Goal: Check status: Check status

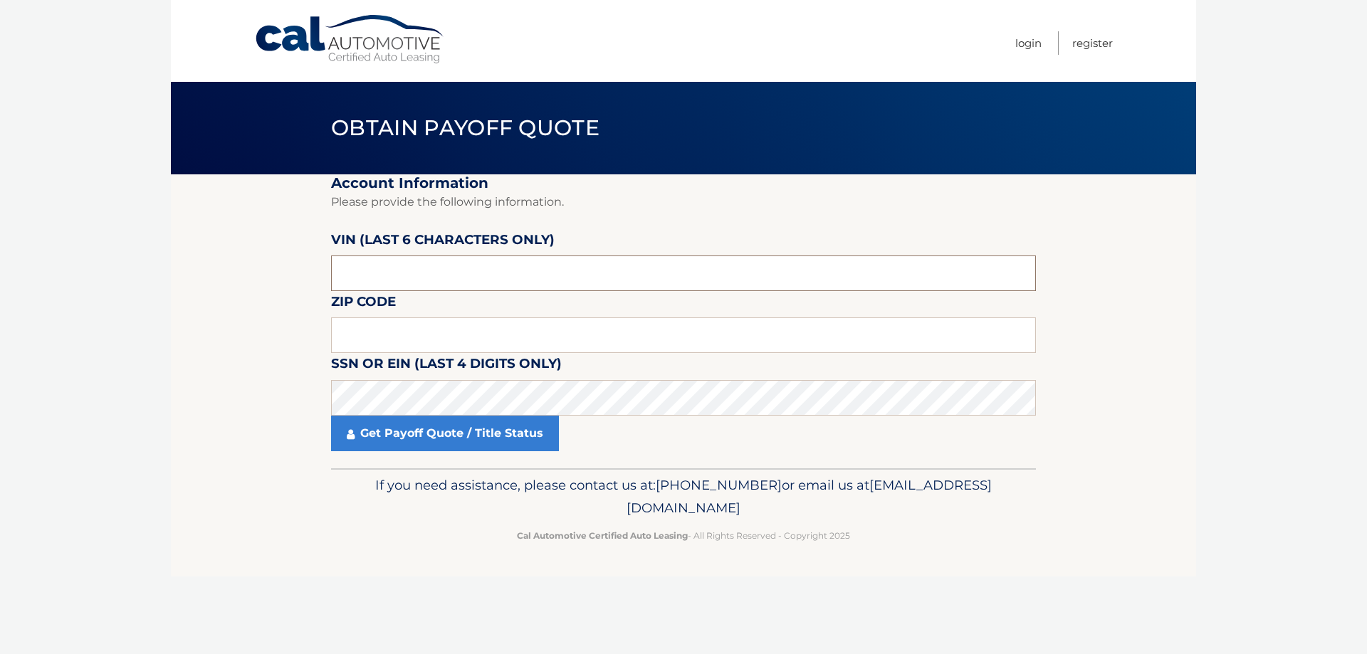
click at [409, 272] on input "text" at bounding box center [683, 274] width 705 height 36
click at [463, 258] on input "text" at bounding box center [683, 274] width 705 height 36
click at [371, 277] on input "text" at bounding box center [683, 274] width 705 height 36
type input "518158"
click at [352, 326] on input "text" at bounding box center [683, 335] width 705 height 36
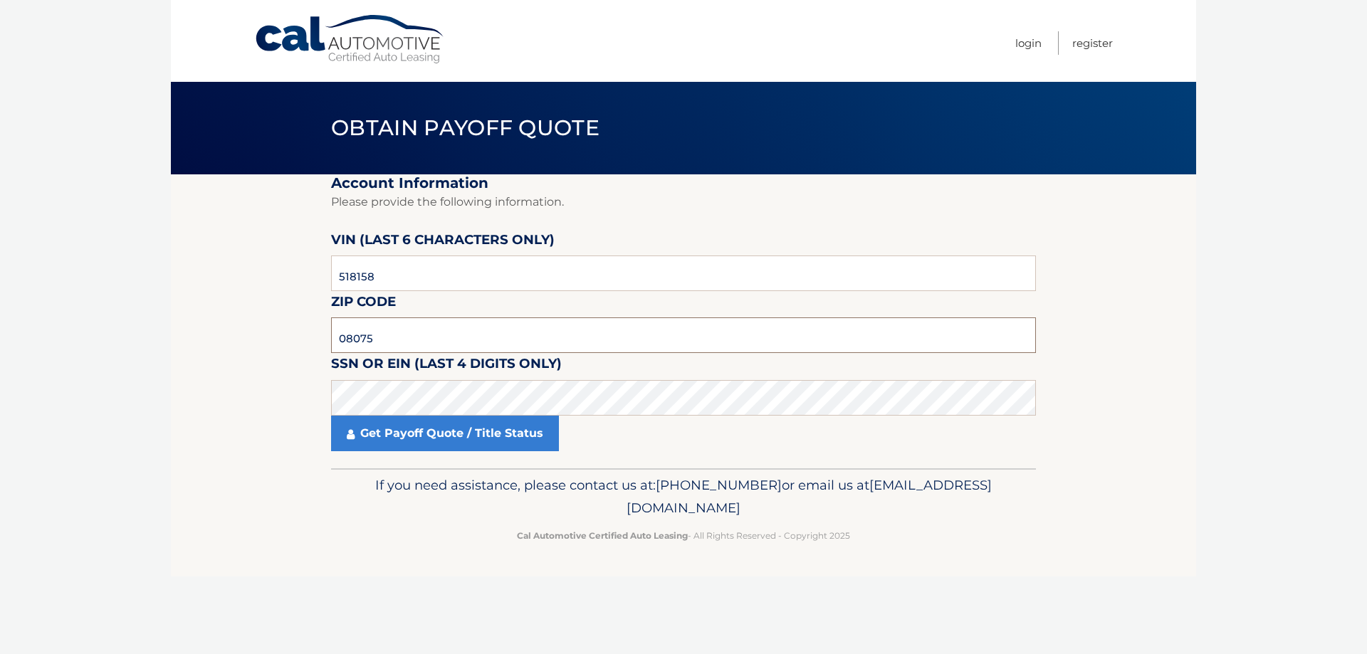
type input "08075"
click at [429, 435] on link "Get Payoff Quote / Title Status" at bounding box center [445, 434] width 228 height 36
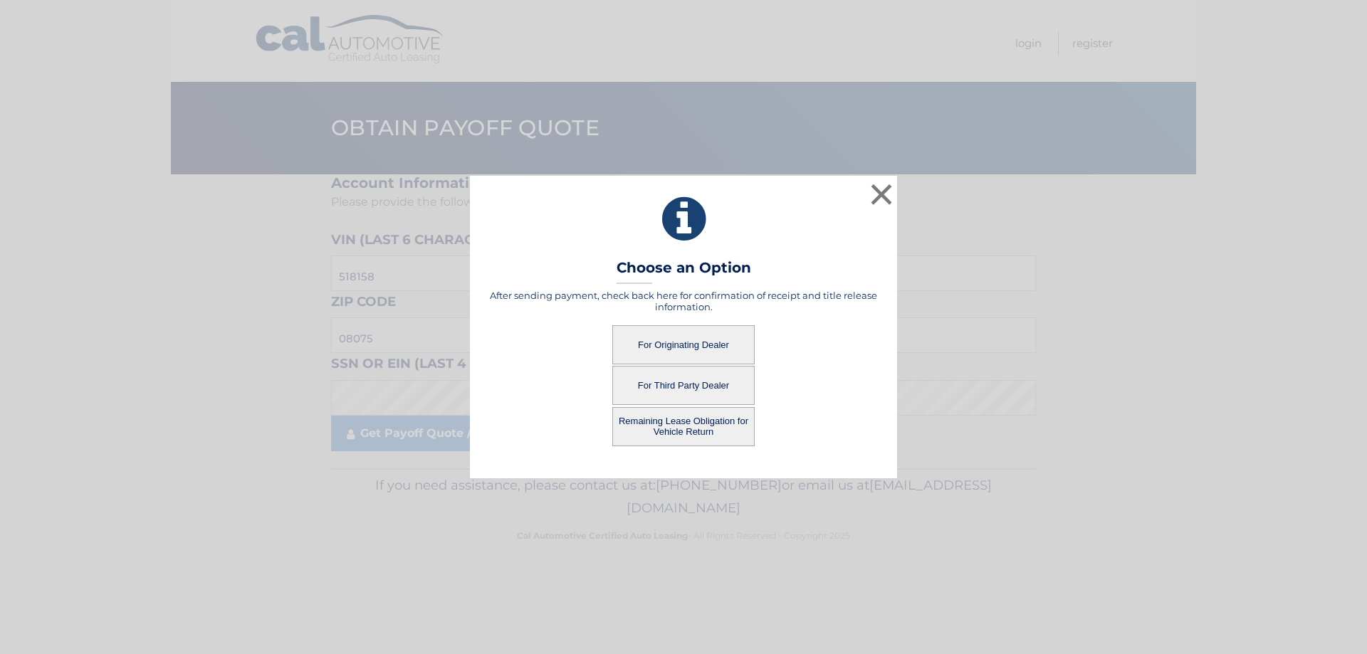
click at [651, 419] on button "Remaining Lease Obligation for Vehicle Return" at bounding box center [683, 426] width 142 height 39
click at [658, 416] on button "Remaining Lease Obligation for Vehicle Return" at bounding box center [683, 426] width 142 height 39
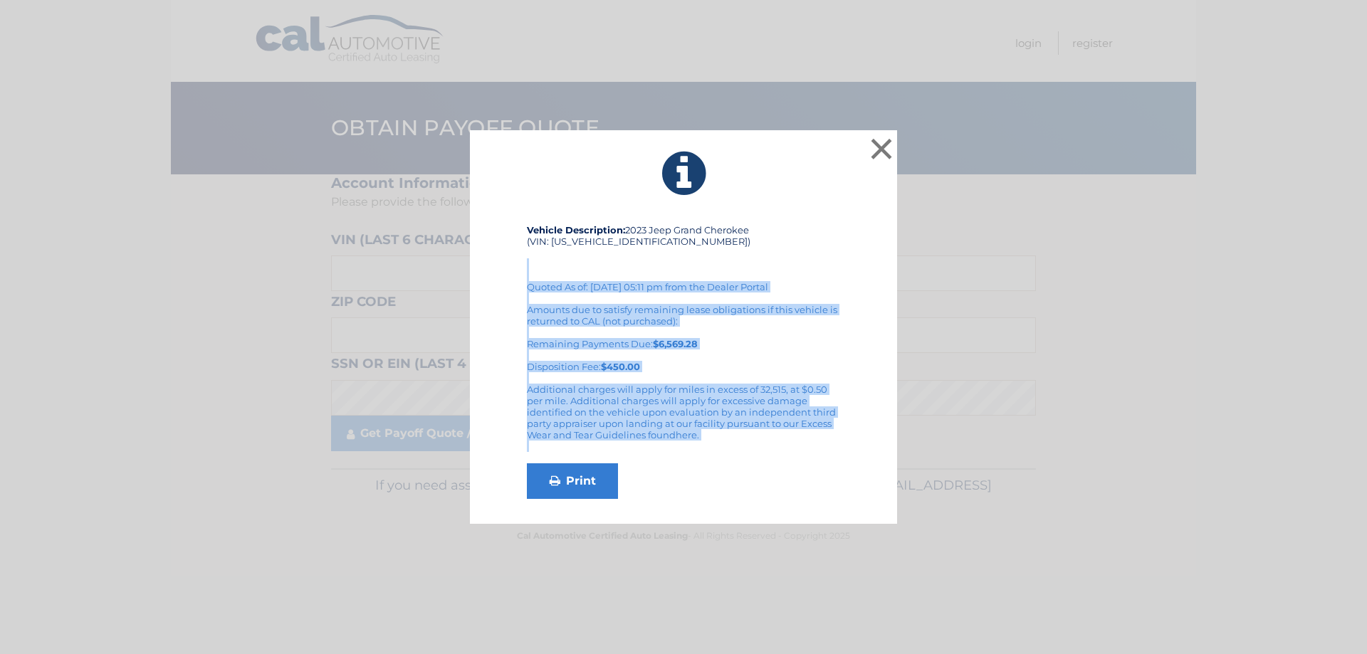
drag, startPoint x: 529, startPoint y: 278, endPoint x: 804, endPoint y: 456, distance: 327.6
click at [804, 456] on div "Vehicle Description: 2023 Jeep Grand Cherokee (VIN: [US_VEHICLE_IDENTIFICATION_…" at bounding box center [683, 361] width 313 height 275
click at [599, 475] on link "Print" at bounding box center [572, 481] width 91 height 36
click at [878, 147] on button "×" at bounding box center [881, 149] width 28 height 28
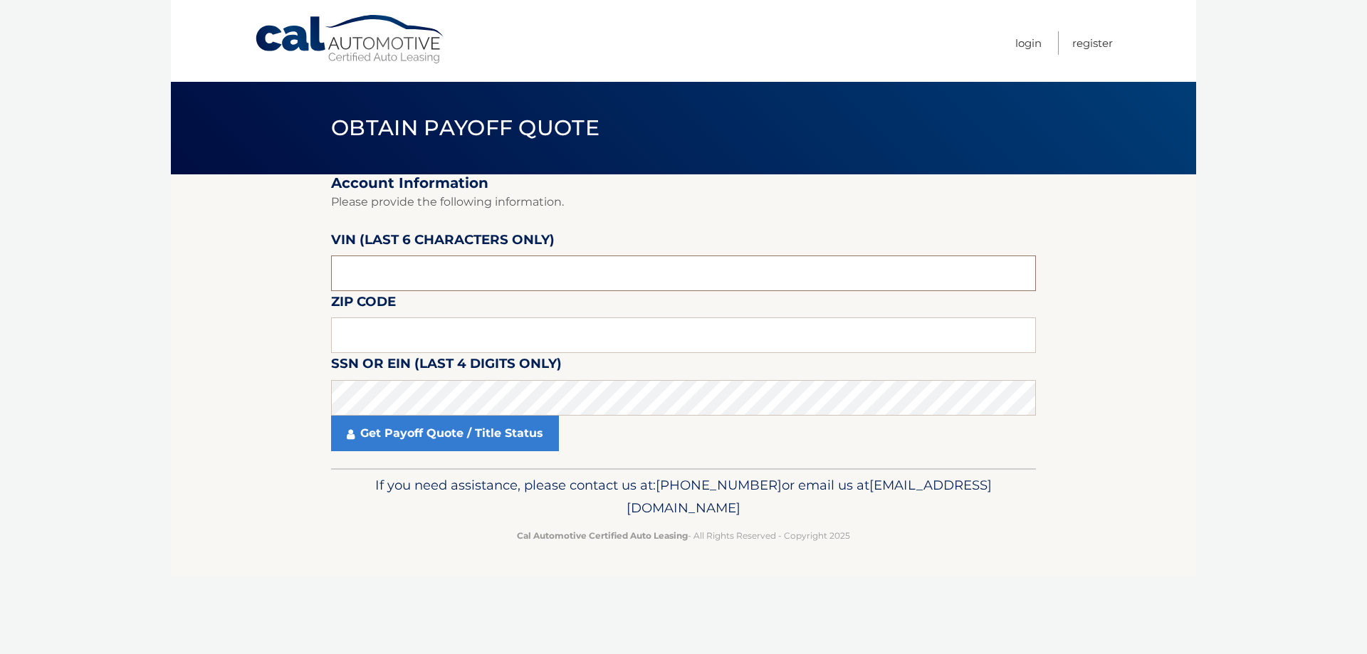
click at [406, 259] on input "text" at bounding box center [683, 274] width 705 height 36
click at [404, 262] on input "text" at bounding box center [683, 274] width 705 height 36
click at [426, 264] on input "15****" at bounding box center [683, 274] width 705 height 36
type input "1*****"
type input "518158"
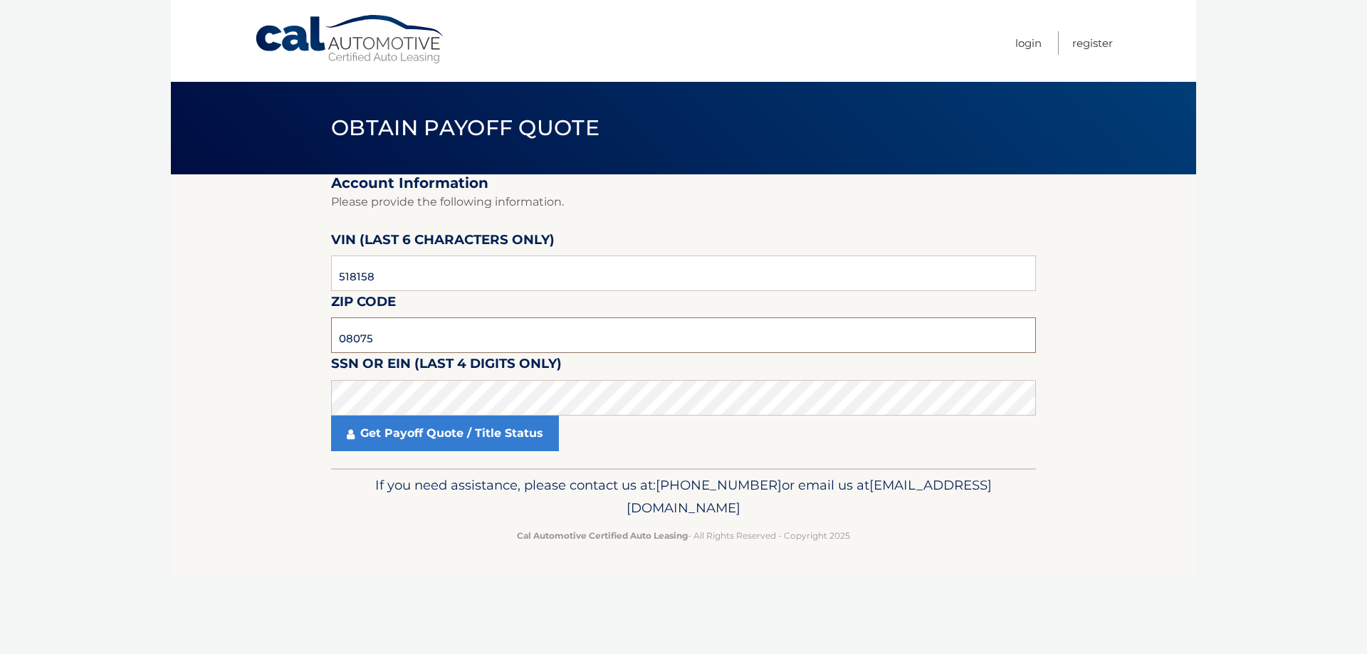
type input "08075"
click at [425, 443] on link "Get Payoff Quote / Title Status" at bounding box center [445, 434] width 228 height 36
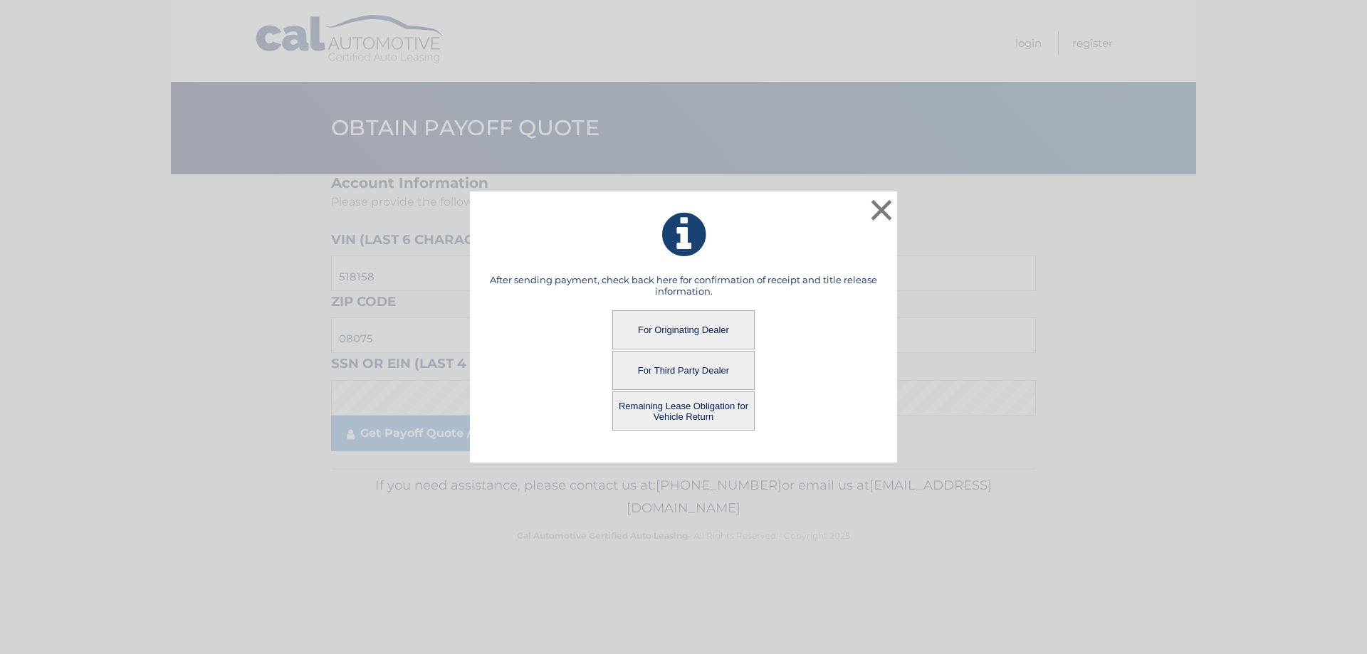
click at [675, 332] on button "For Originating Dealer" at bounding box center [683, 329] width 142 height 39
click at [679, 322] on button "For Originating Dealer" at bounding box center [683, 329] width 142 height 39
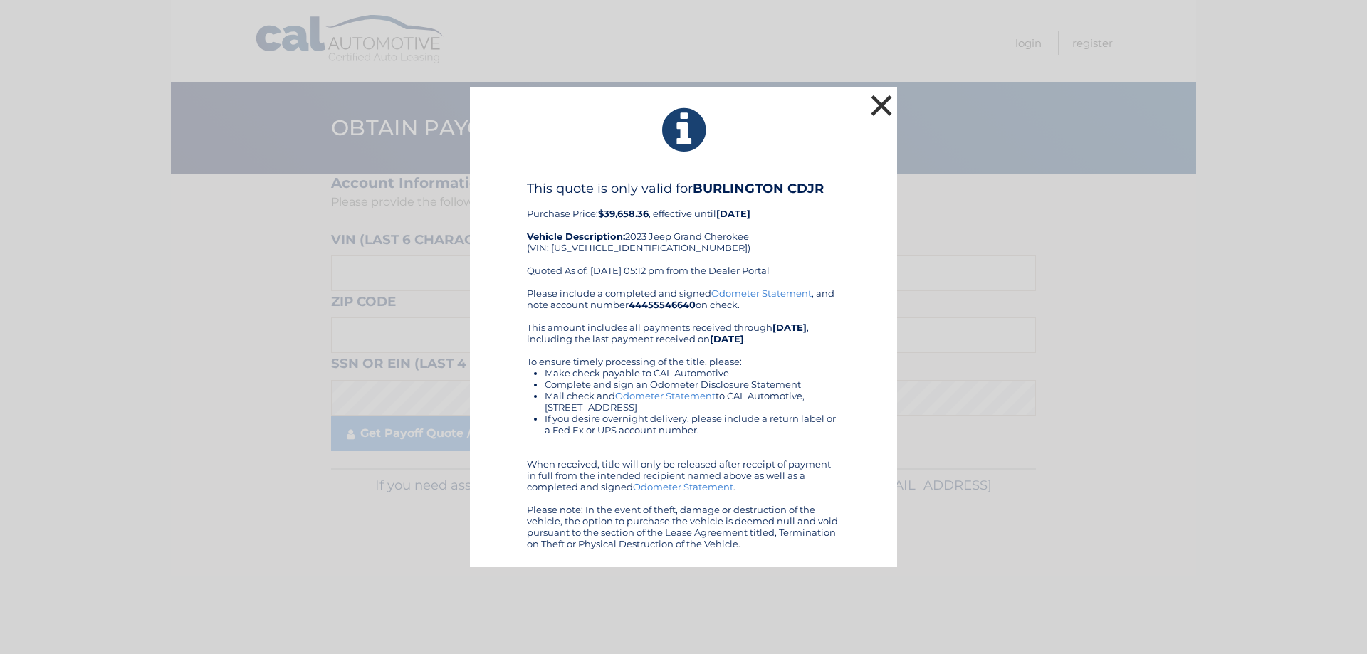
click at [878, 100] on button "×" at bounding box center [881, 105] width 28 height 28
